Goal: Task Accomplishment & Management: Manage account settings

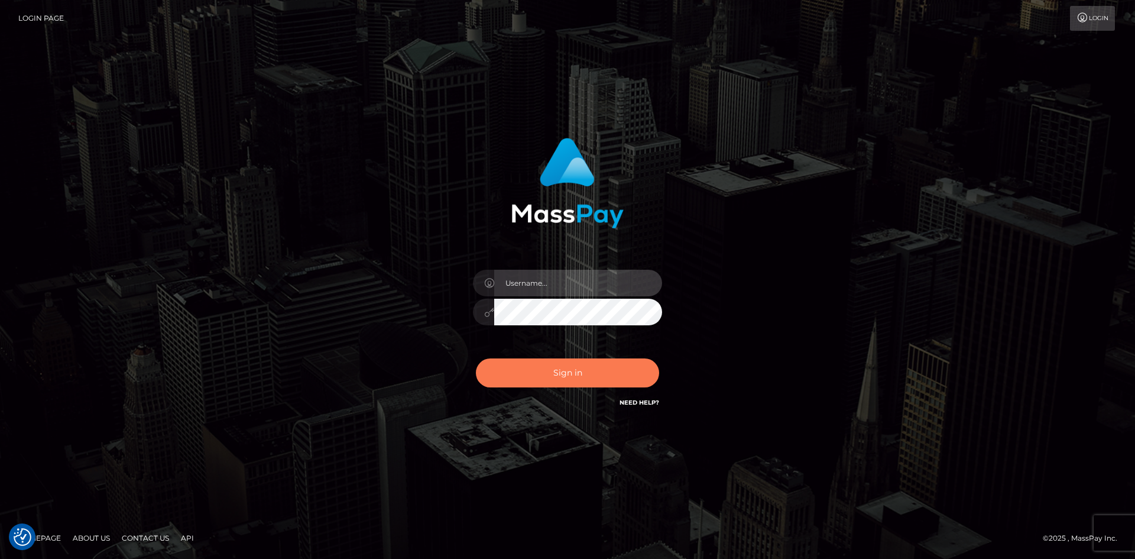
type input "hello.feetfinder"
click at [582, 376] on button "Sign in" at bounding box center [567, 372] width 183 height 29
type input "hello.feetfinder"
click at [569, 368] on button "Sign in" at bounding box center [567, 372] width 183 height 29
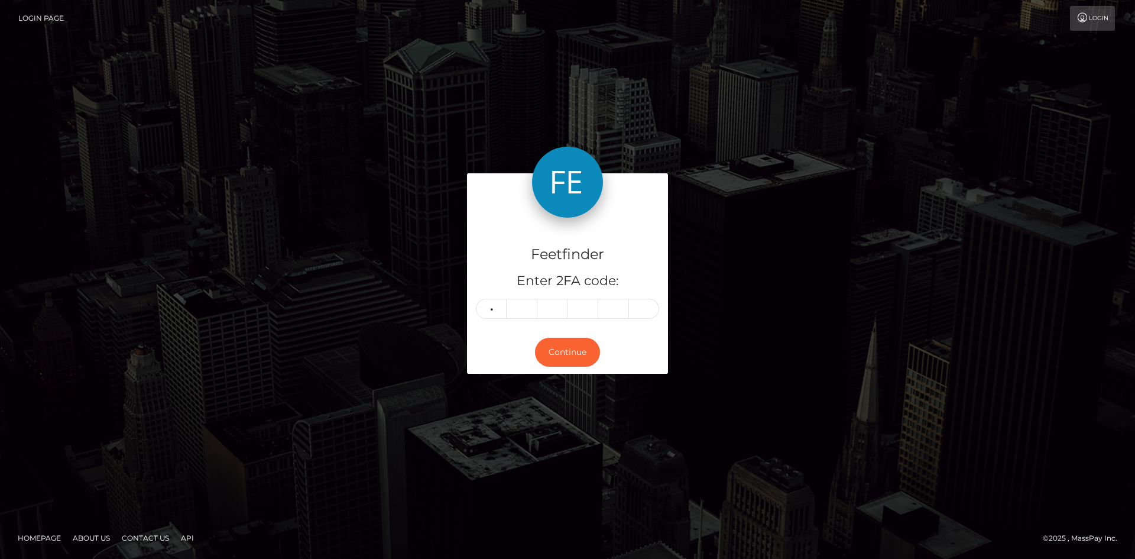
type input "9"
type input "0"
type input "3"
type input "8"
type input "4"
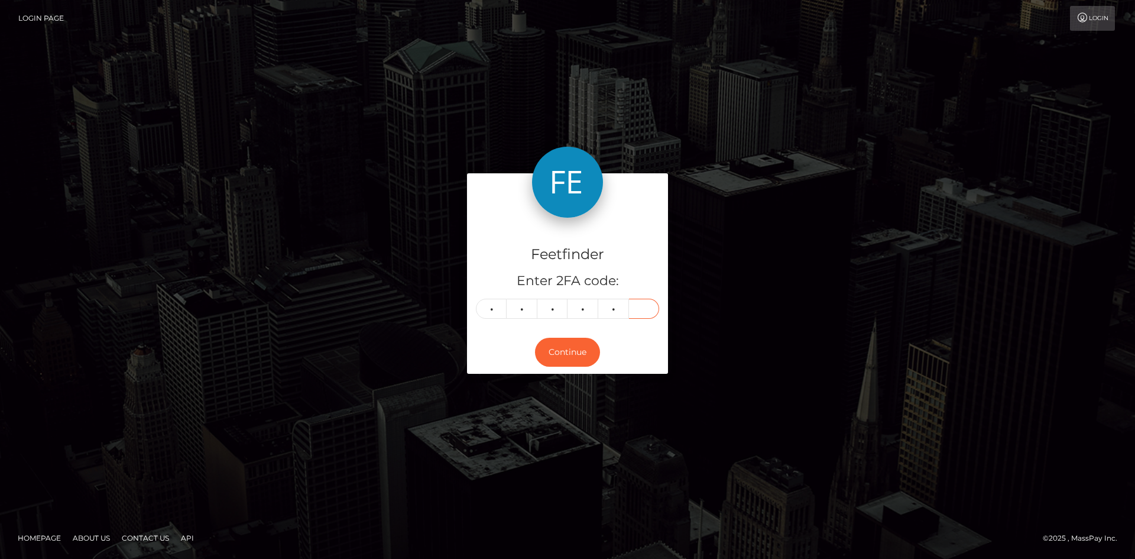
type input "8"
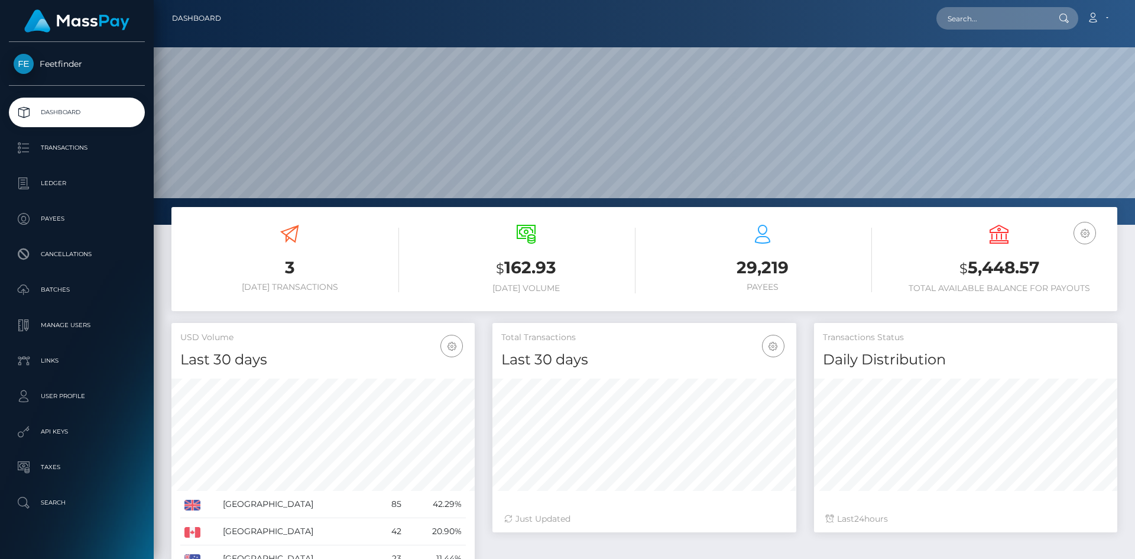
scroll to position [210, 304]
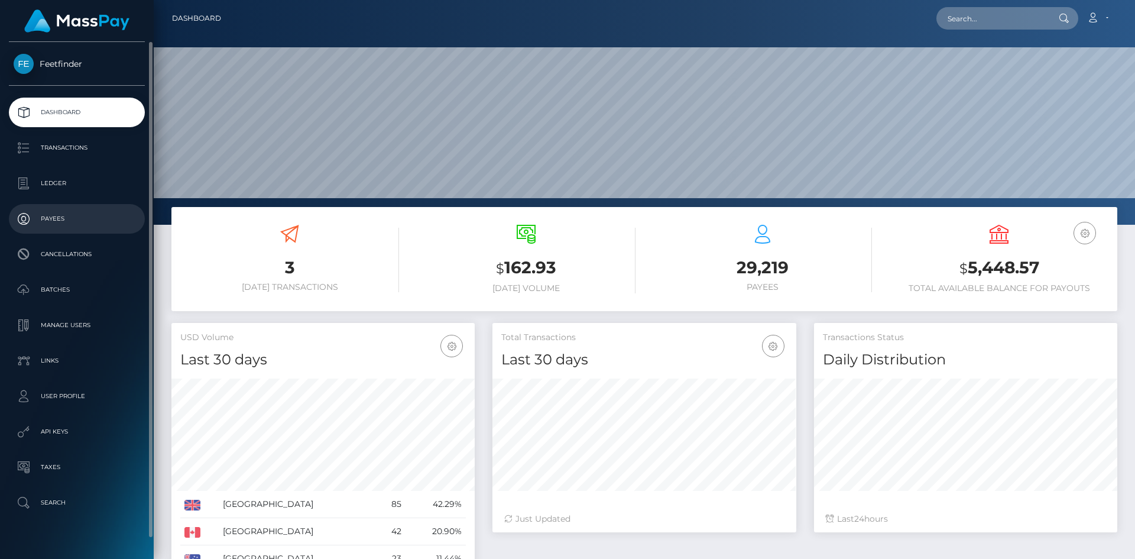
click at [60, 209] on link "Payees" at bounding box center [77, 219] width 136 height 30
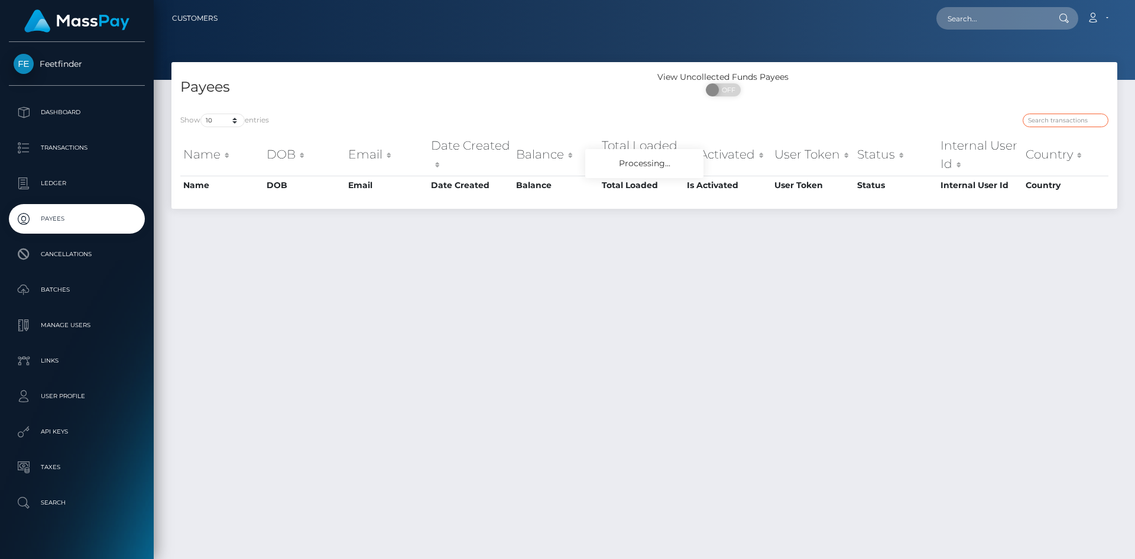
click at [1063, 118] on input "search" at bounding box center [1066, 121] width 86 height 14
paste input "e9ba1b58-7a1e-11f0-8023-0266f44cc279"
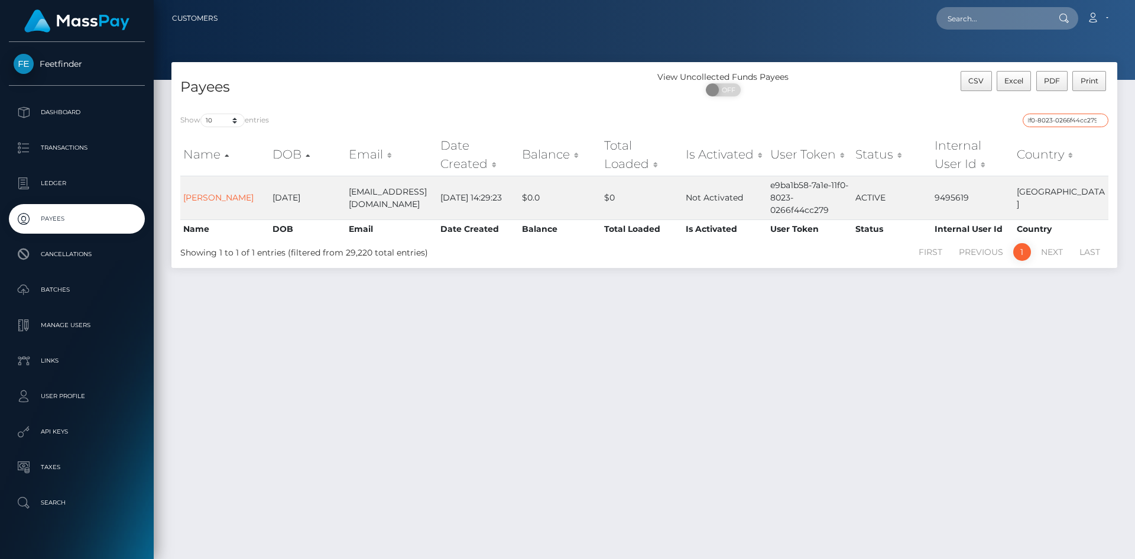
type input "e9ba1b58-7a1e-11f0-8023-0266f44cc279"
